Goal: Navigation & Orientation: Find specific page/section

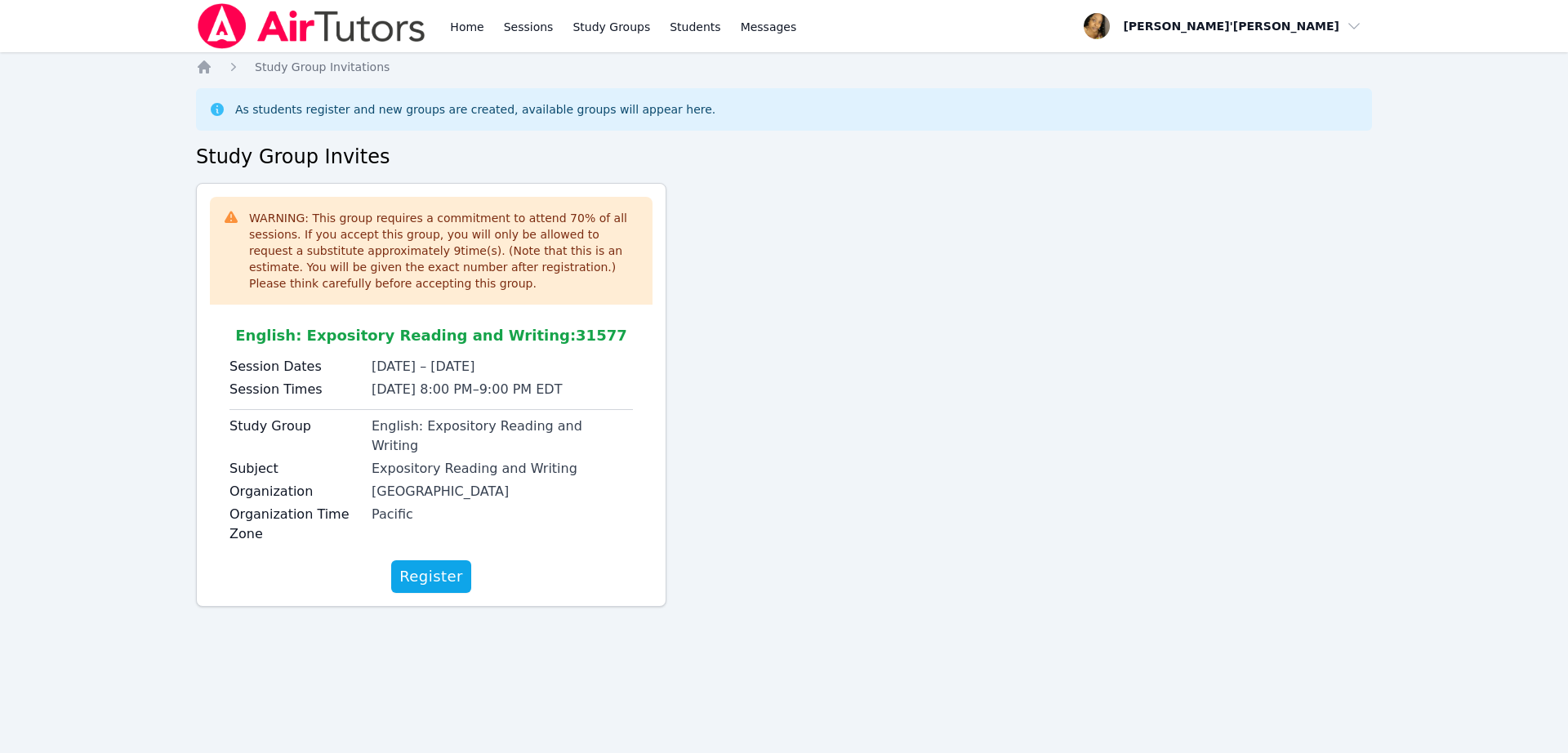
click at [356, 691] on div "Home Sessions Study Groups Students Messages Open user menu Lee'Tayna Hostick O…" at bounding box center [784, 376] width 1568 height 753
click at [414, 565] on span "Register" at bounding box center [431, 577] width 64 height 23
click at [415, 560] on div "Register" at bounding box center [431, 576] width 443 height 33
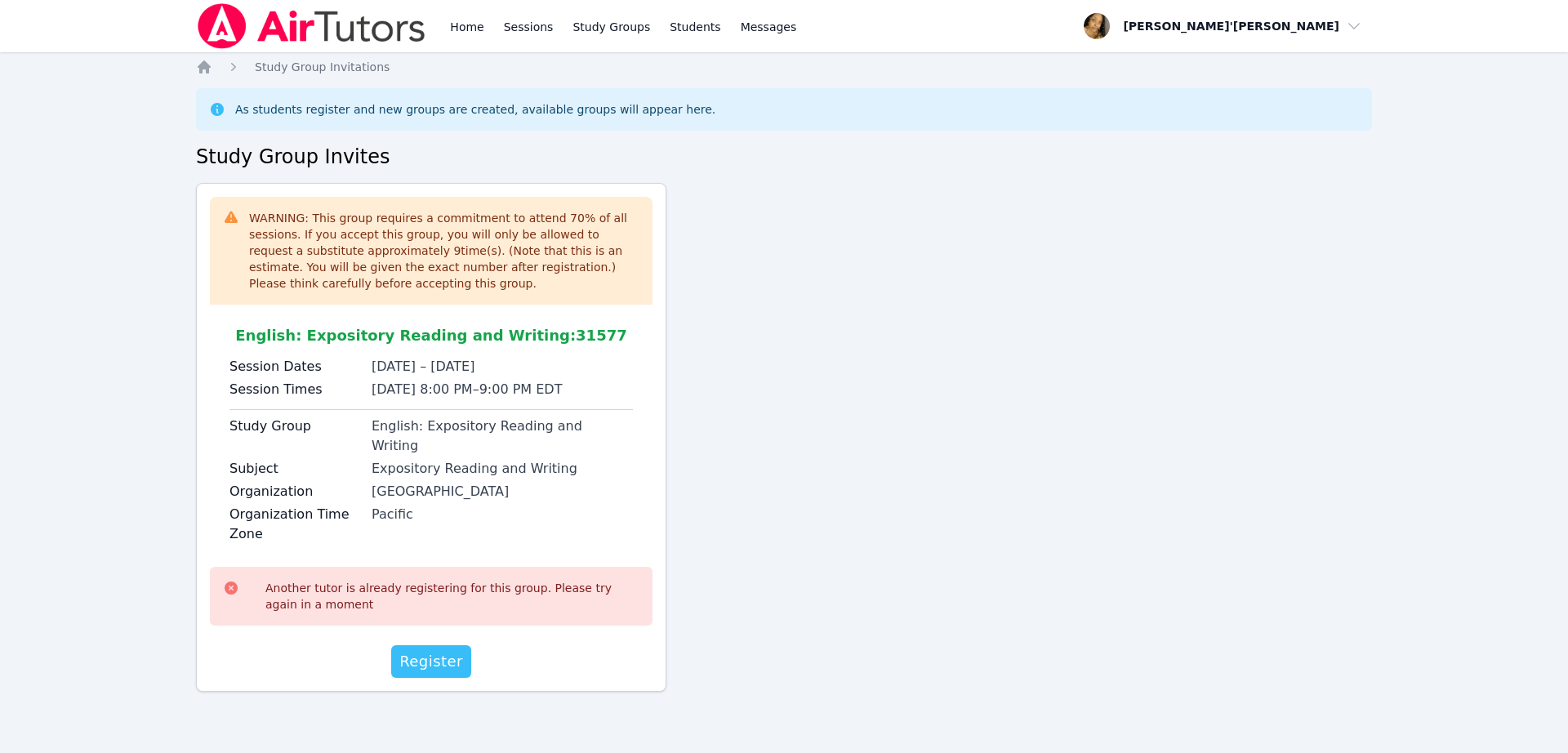
click at [428, 650] on span "Register" at bounding box center [431, 661] width 64 height 23
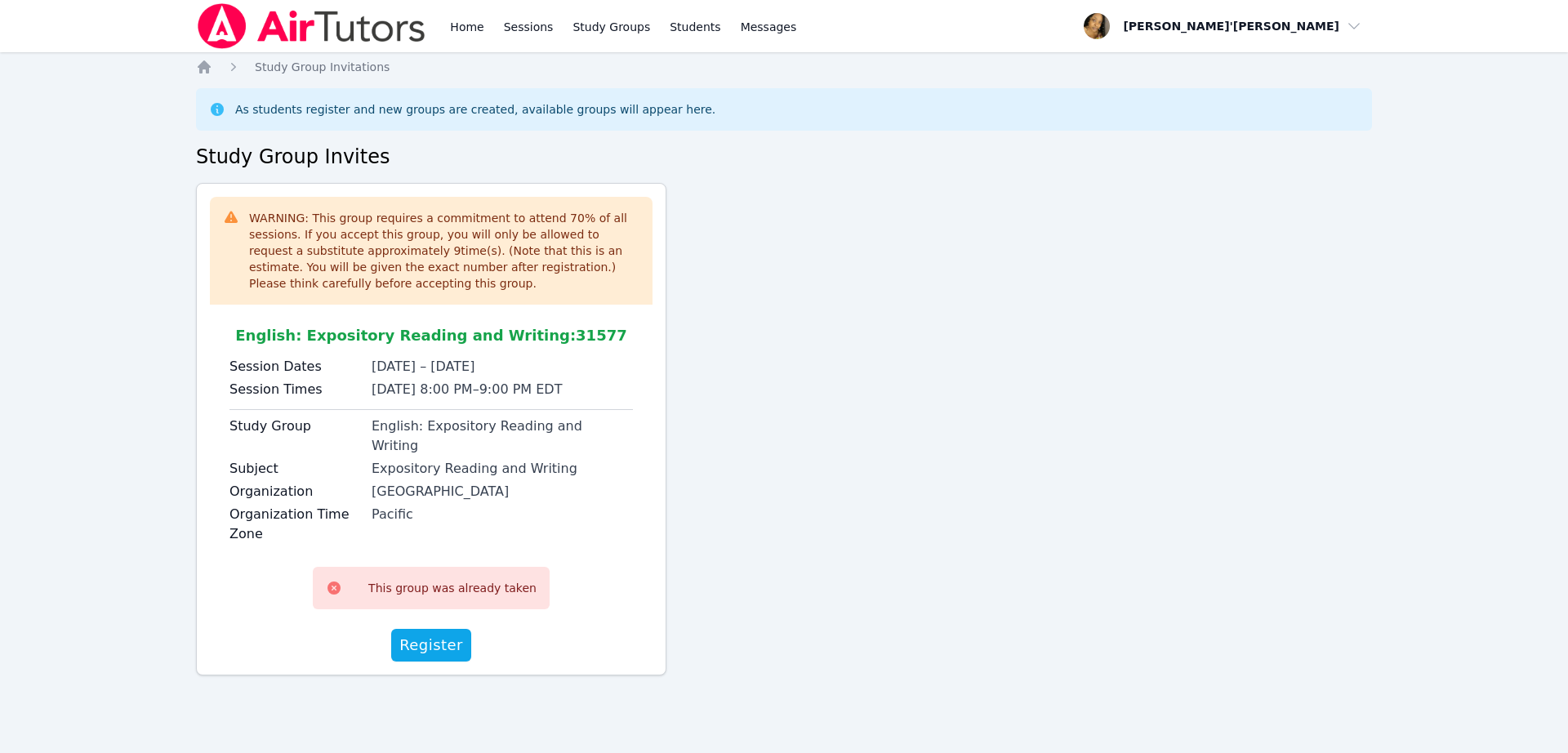
click at [429, 181] on div "Home Study Group Invitations As students register and new groups are created, a…" at bounding box center [784, 390] width 1176 height 662
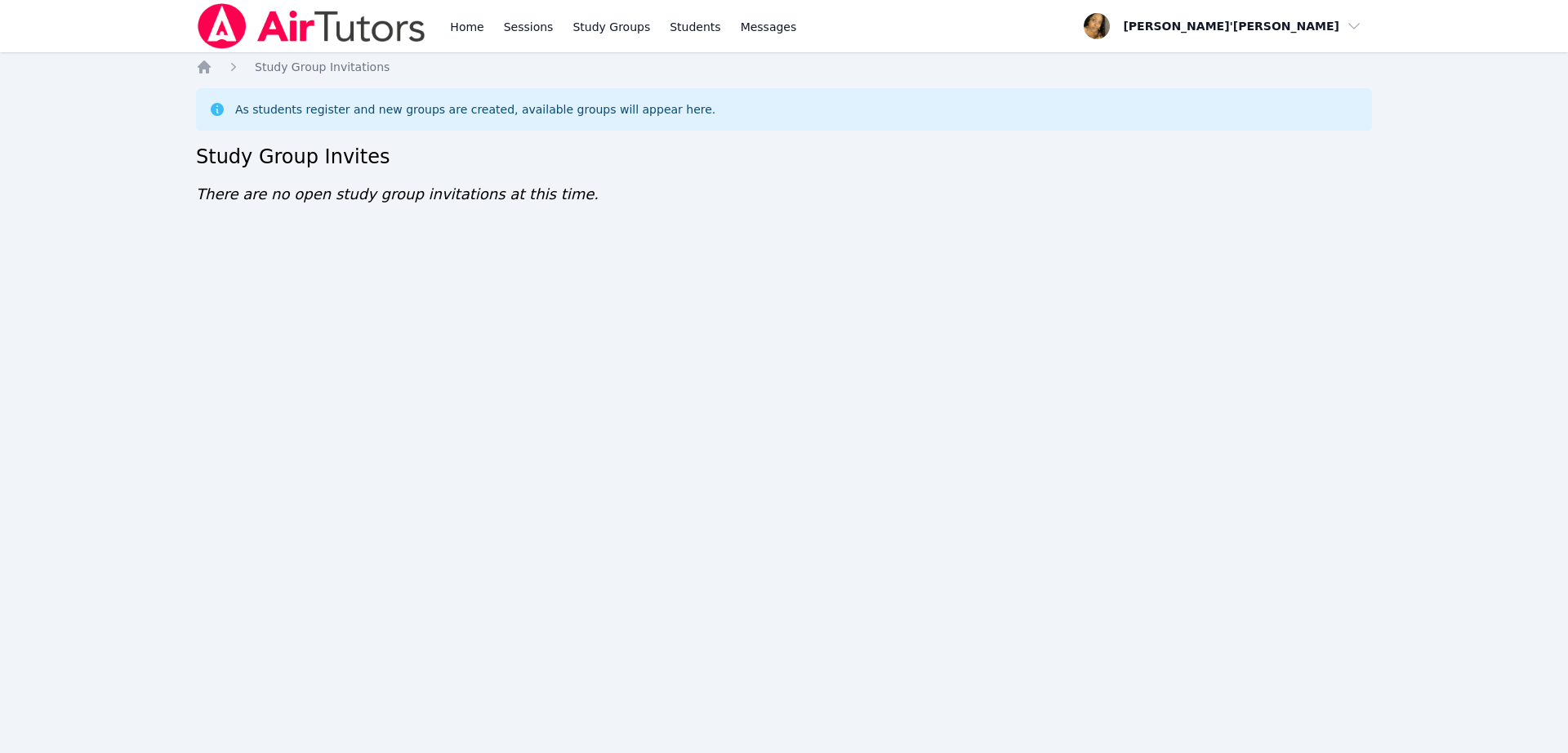
click at [89, 110] on div "Home Sessions Study Groups Students Messages Open user menu Lee'Tayna Hostick O…" at bounding box center [784, 376] width 1568 height 753
click at [93, 110] on div "Home Sessions Study Groups Students Messages Open user menu Lee'Tayna Hostick O…" at bounding box center [784, 376] width 1568 height 753
click at [112, 16] on nav "Home Sessions Study Groups Students Messages Open user menu Lee'Tayna Hostick O…" at bounding box center [784, 26] width 1568 height 53
